Goal: Task Accomplishment & Management: Manage account settings

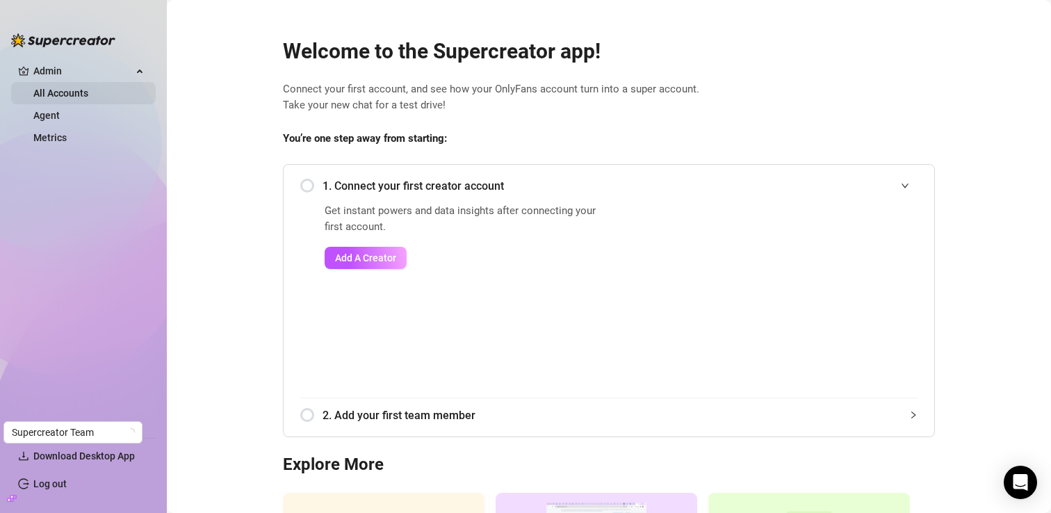
click at [38, 88] on link "All Accounts" at bounding box center [60, 93] width 55 height 11
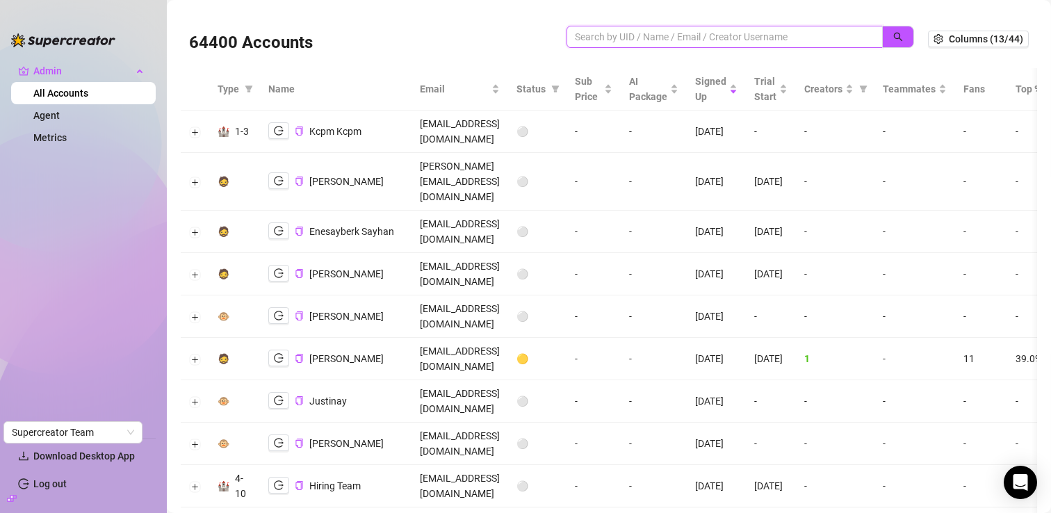
click at [601, 40] on input "search" at bounding box center [719, 36] width 288 height 15
type input "l"
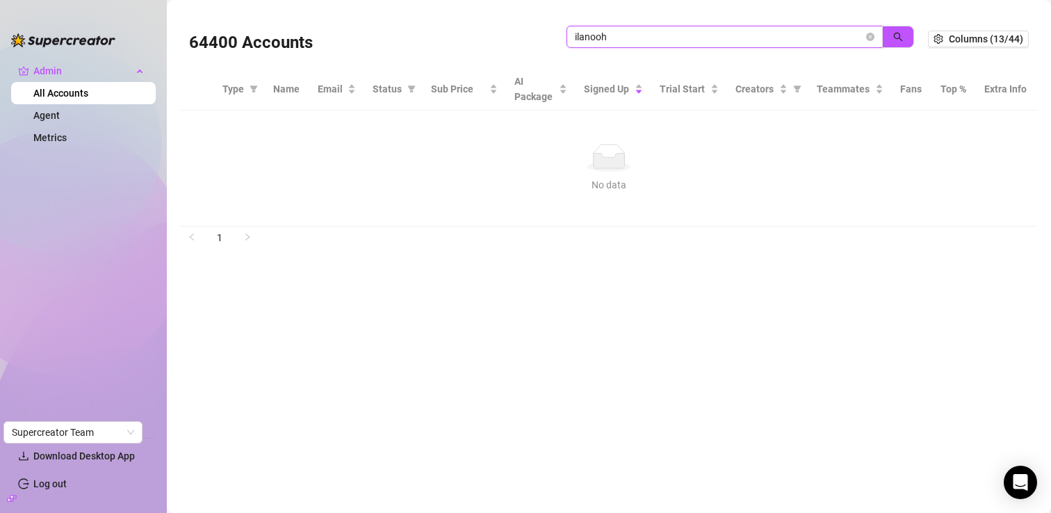
click at [576, 35] on input "ilanooh" at bounding box center [719, 36] width 288 height 15
paste input "search"
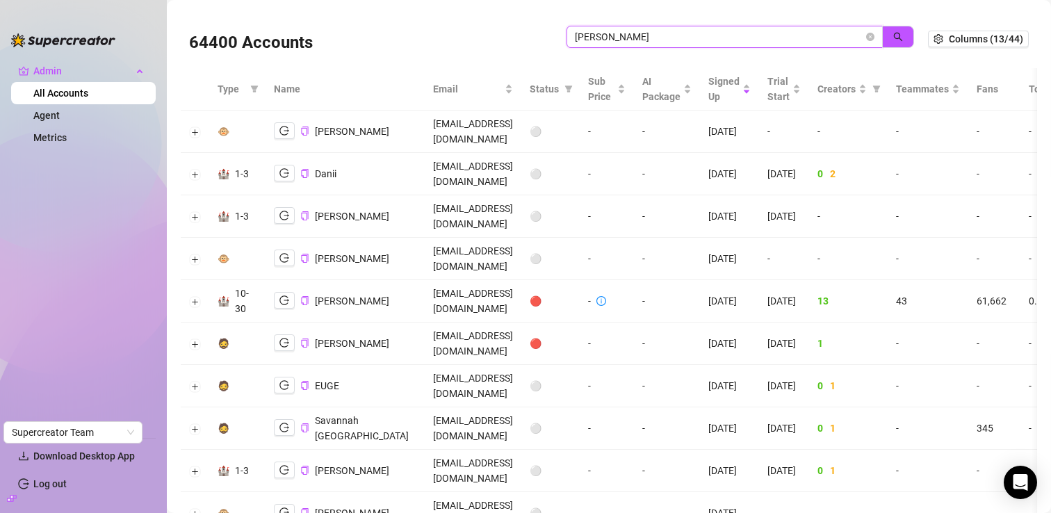
type input "[PERSON_NAME]"
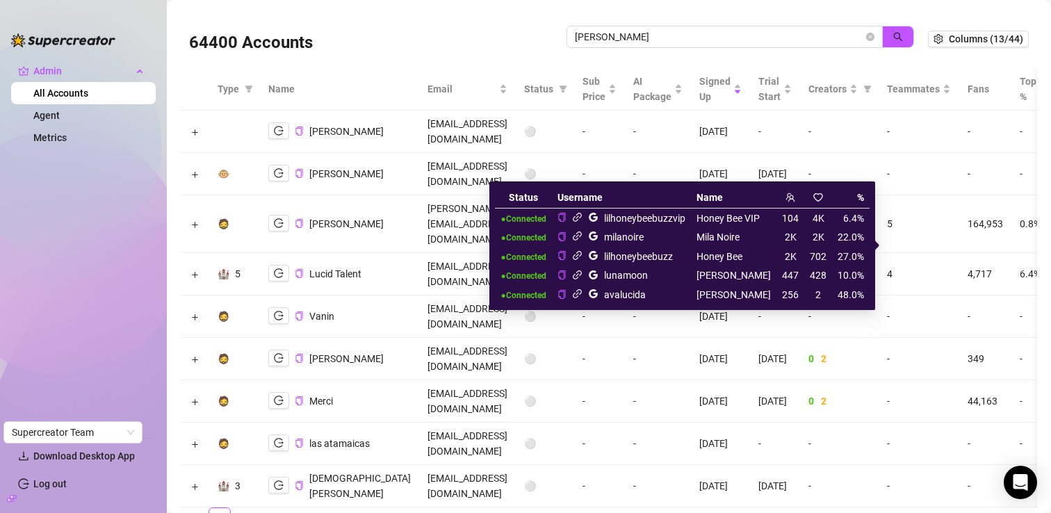
click at [582, 220] on icon "link" at bounding box center [577, 217] width 10 height 10
click at [582, 259] on icon "link" at bounding box center [577, 255] width 10 height 10
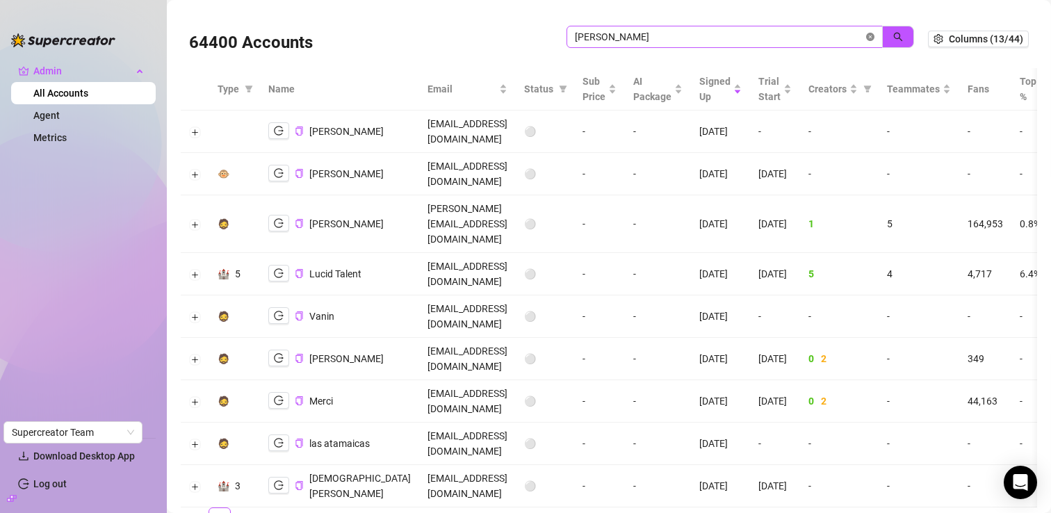
click at [869, 40] on icon "close-circle" at bounding box center [870, 37] width 8 height 8
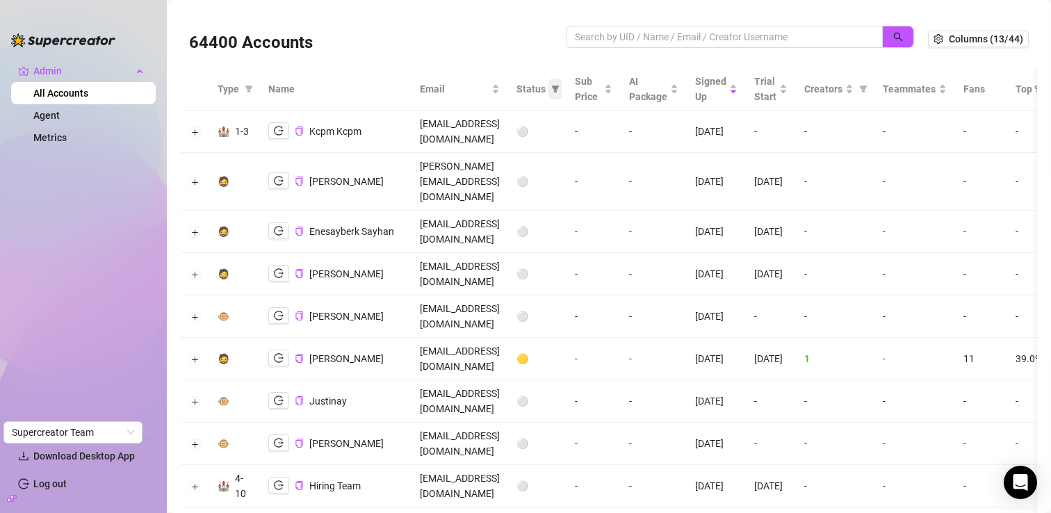
click at [560, 92] on icon "filter" at bounding box center [555, 89] width 8 height 8
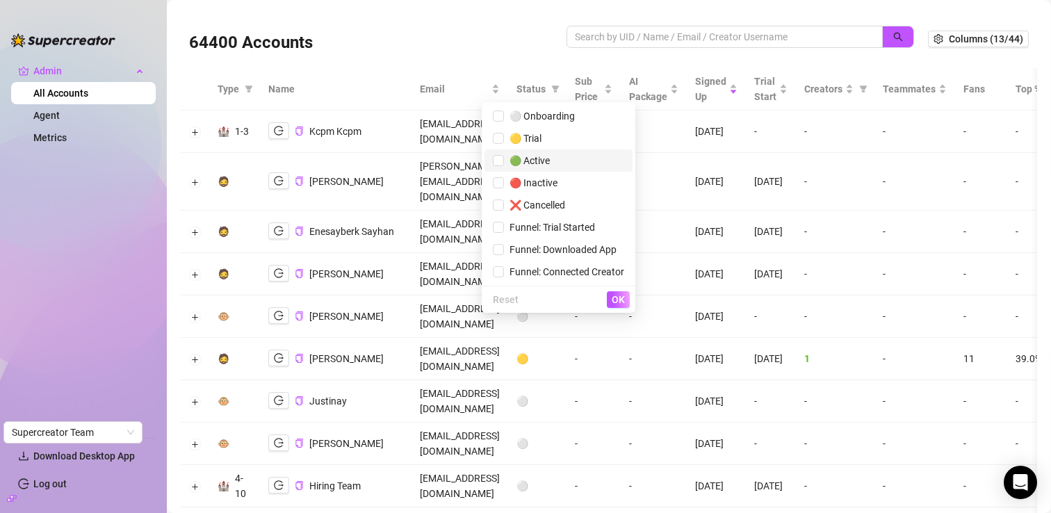
click at [541, 168] on span "🟢 Active" at bounding box center [558, 160] width 131 height 15
checkbox input "true"
click at [607, 297] on button "OK" at bounding box center [618, 299] width 23 height 17
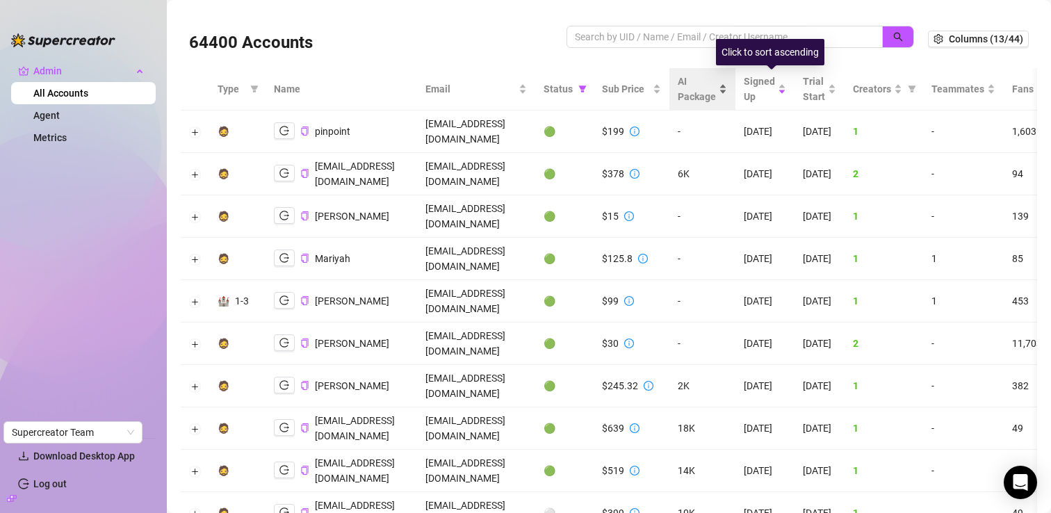
click at [727, 97] on div "AI Package" at bounding box center [702, 89] width 49 height 31
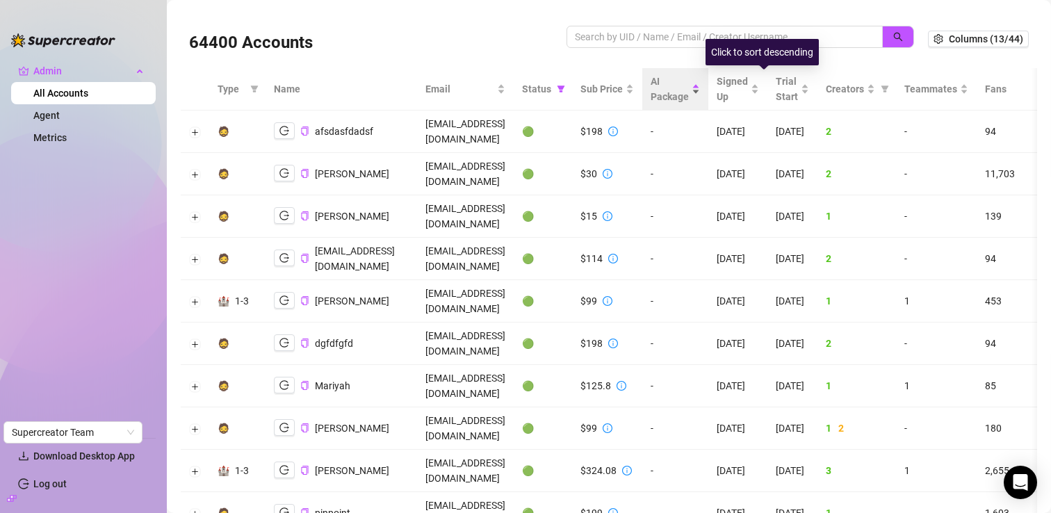
click at [700, 97] on div "AI Package" at bounding box center [675, 89] width 49 height 31
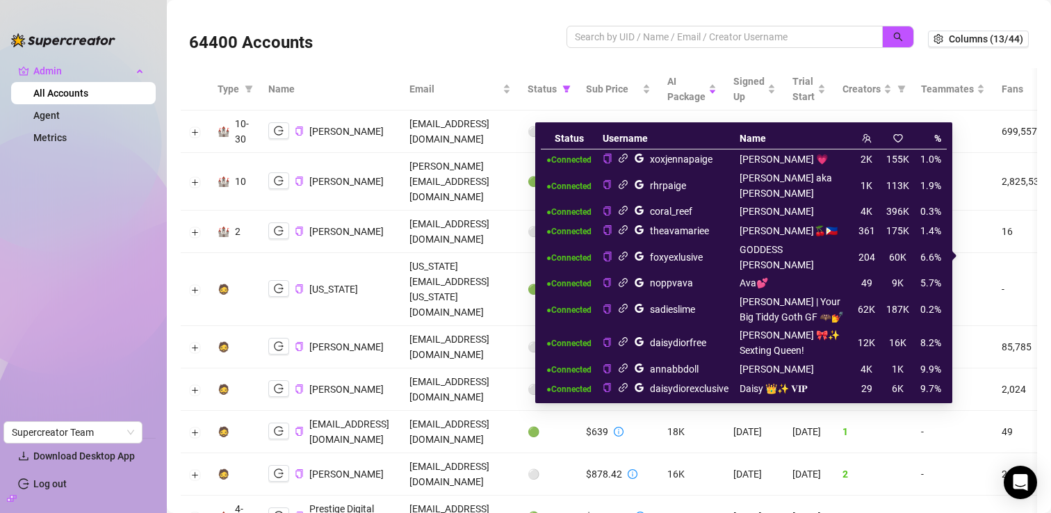
click at [621, 277] on icon "link" at bounding box center [623, 282] width 10 height 10
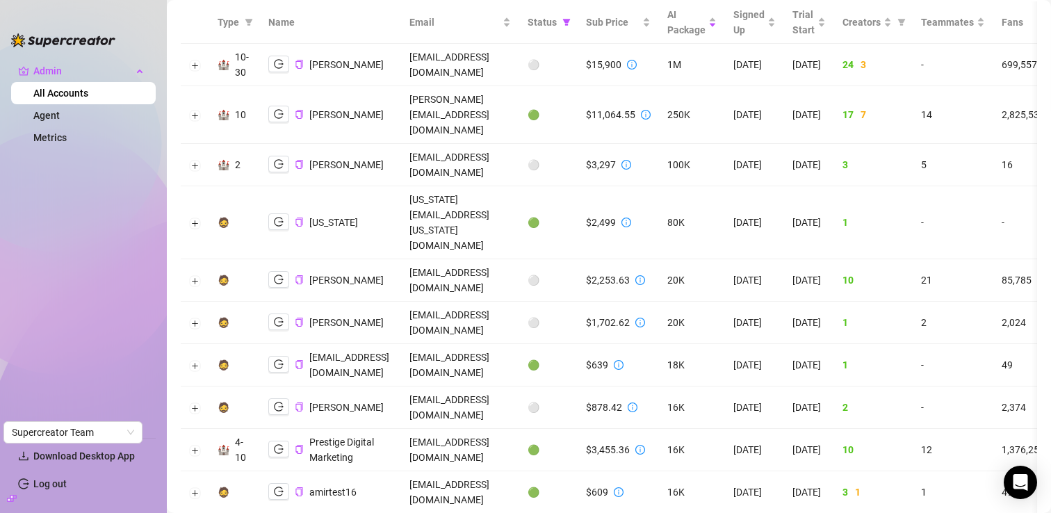
scroll to position [68, 0]
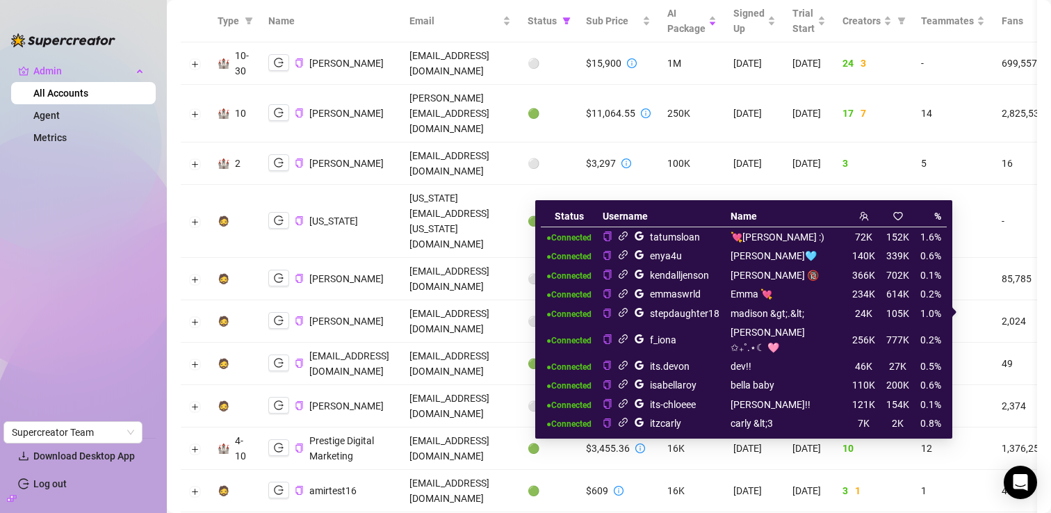
click at [628, 236] on icon "link" at bounding box center [623, 235] width 9 height 9
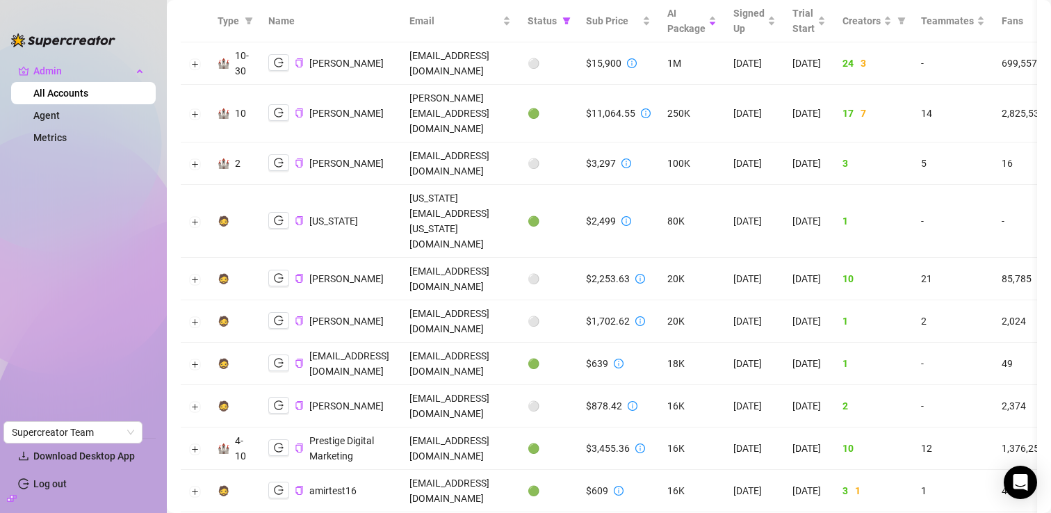
click at [477, 427] on td "[EMAIL_ADDRESS][DOMAIN_NAME]" at bounding box center [460, 448] width 118 height 42
copy td "[EMAIL_ADDRESS][DOMAIN_NAME]"
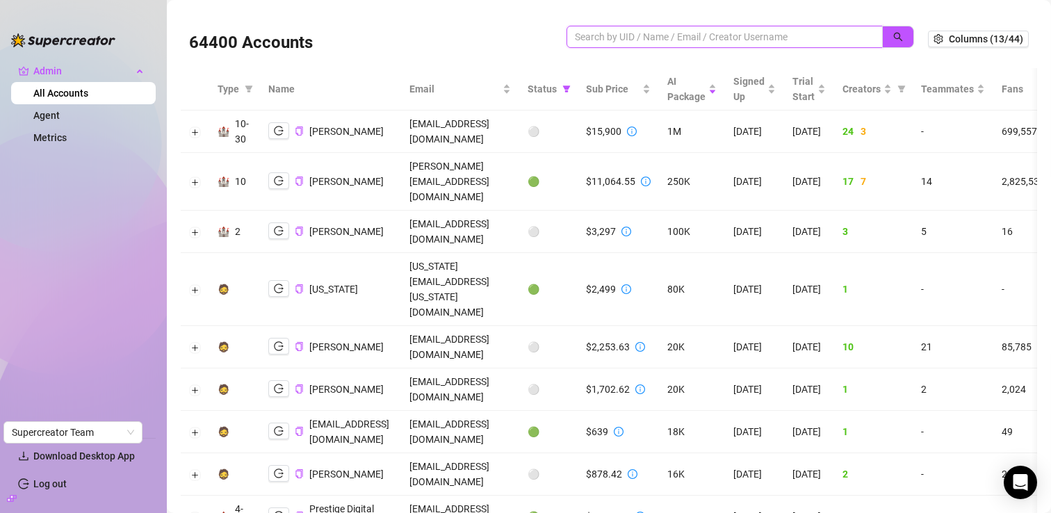
click at [578, 35] on input "search" at bounding box center [719, 36] width 288 height 15
click at [627, 40] on input "israe." at bounding box center [719, 36] width 288 height 15
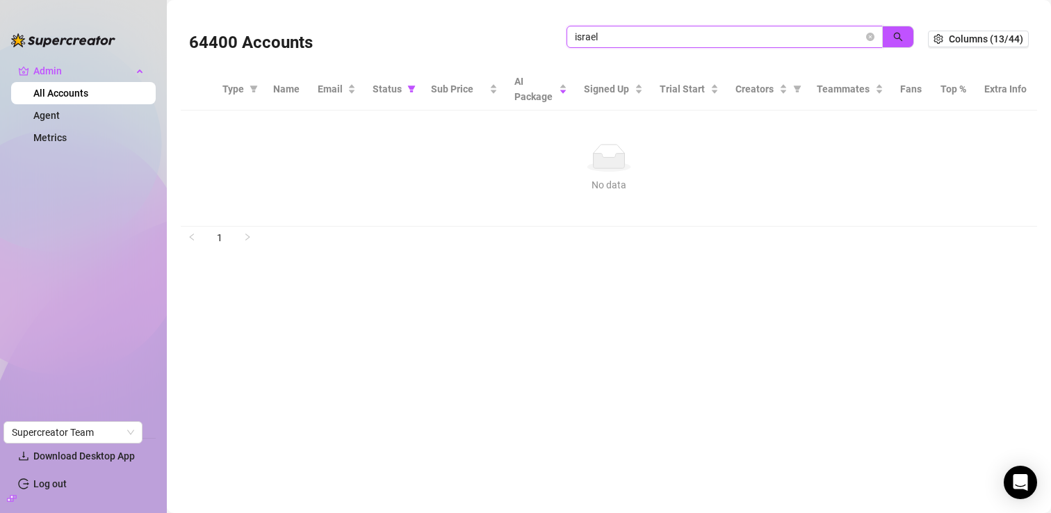
type input "israel"
click at [870, 35] on icon "close-circle" at bounding box center [870, 37] width 8 height 8
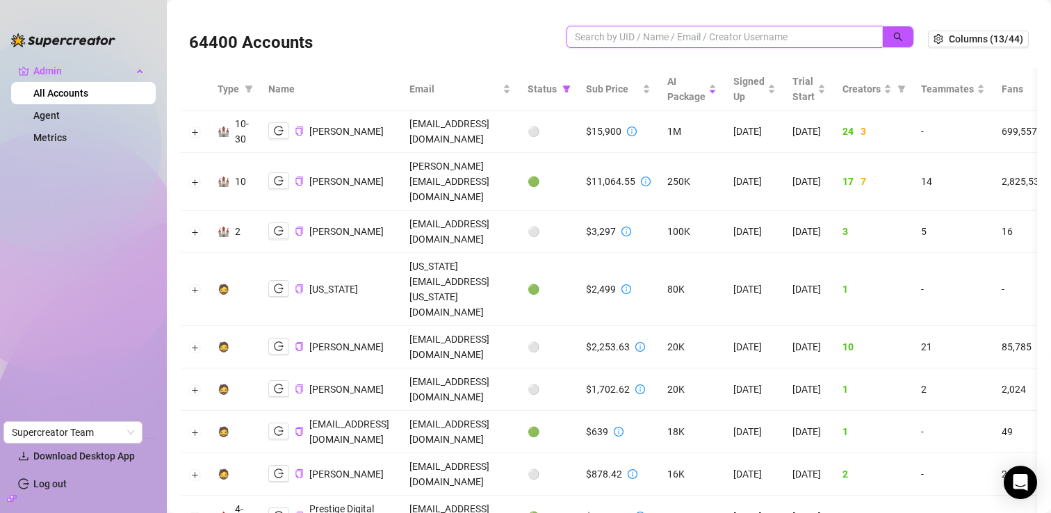
paste input "[EMAIL_ADDRESS][DOMAIN_NAME]"
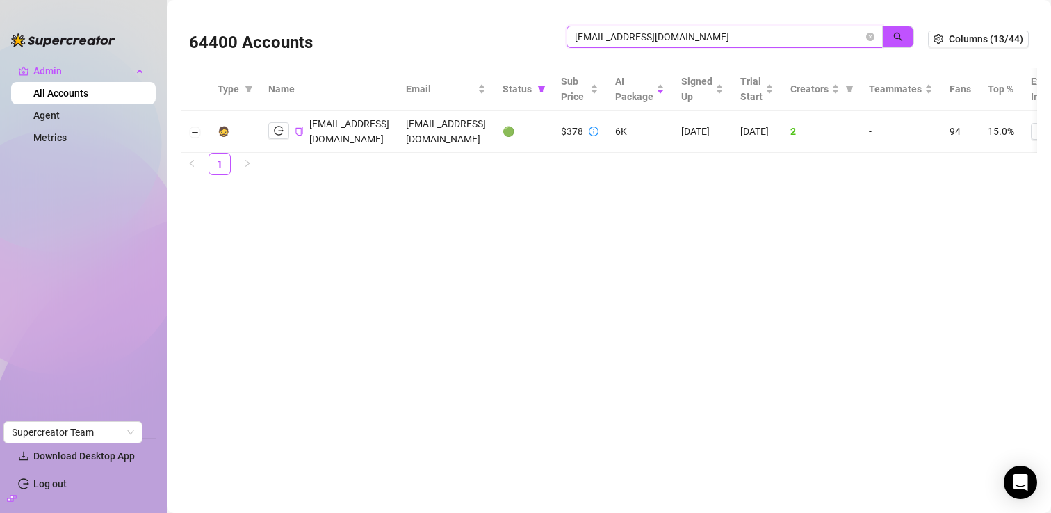
click at [713, 38] on input "[EMAIL_ADDRESS][DOMAIN_NAME]" at bounding box center [719, 36] width 288 height 15
paste input "[EMAIL_ADDRESS]"
type input "[EMAIL_ADDRESS][DOMAIN_NAME]"
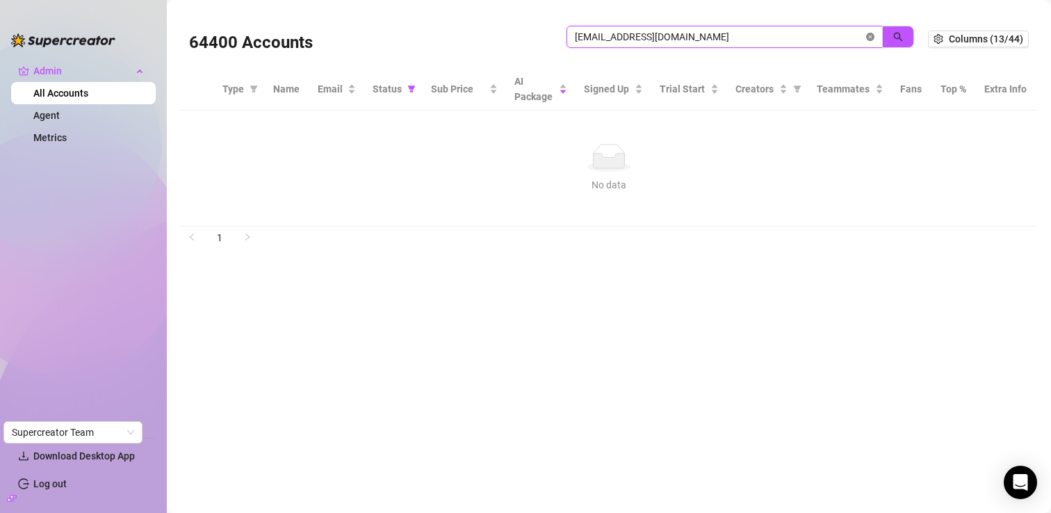
click at [872, 39] on icon "close-circle" at bounding box center [870, 37] width 8 height 8
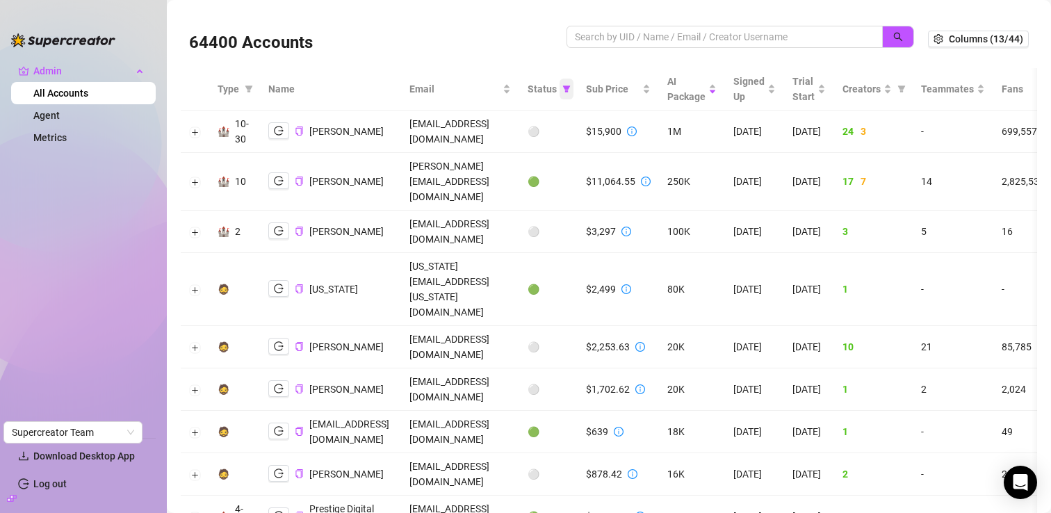
click at [573, 93] on span at bounding box center [567, 89] width 14 height 21
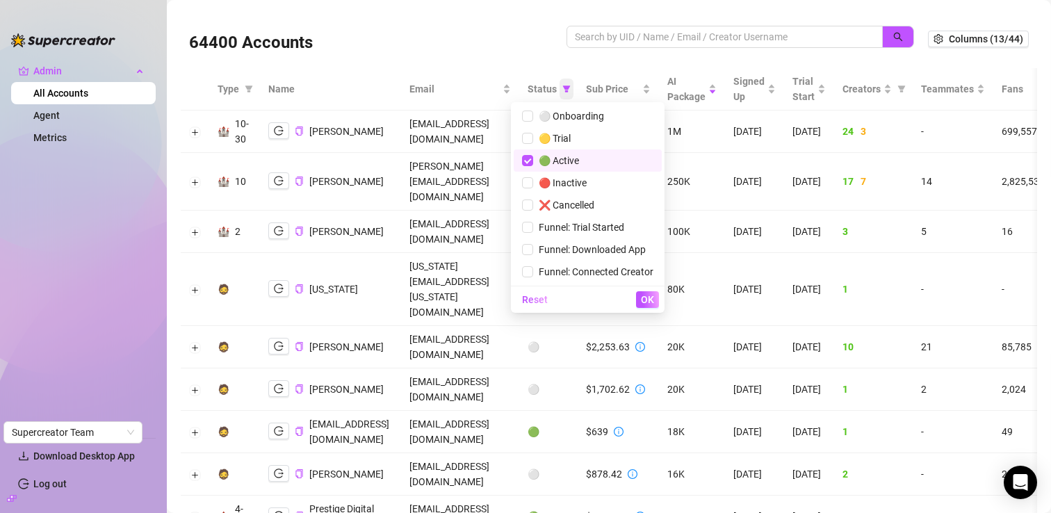
click at [573, 93] on span at bounding box center [567, 89] width 14 height 21
